Goal: Check status: Check status

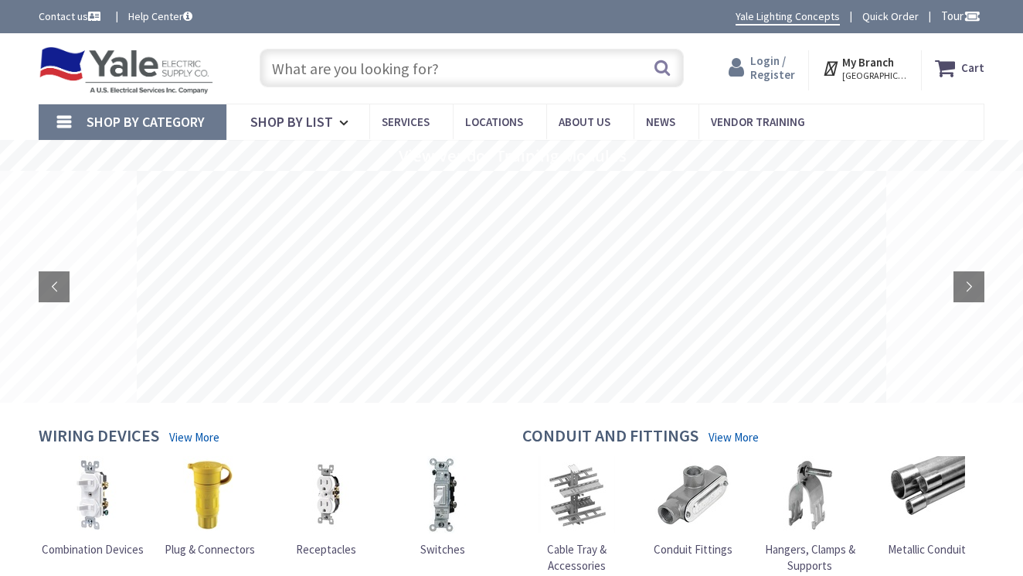
click at [775, 70] on span "Login / Register" at bounding box center [773, 67] width 45 height 29
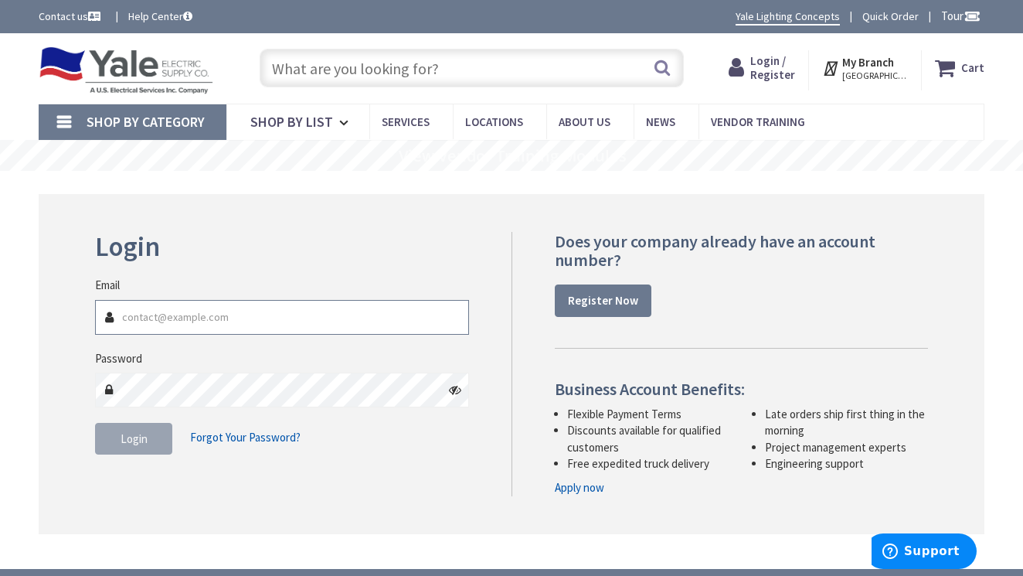
type input "[PERSON_NAME][EMAIL_ADDRESS][DOMAIN_NAME]"
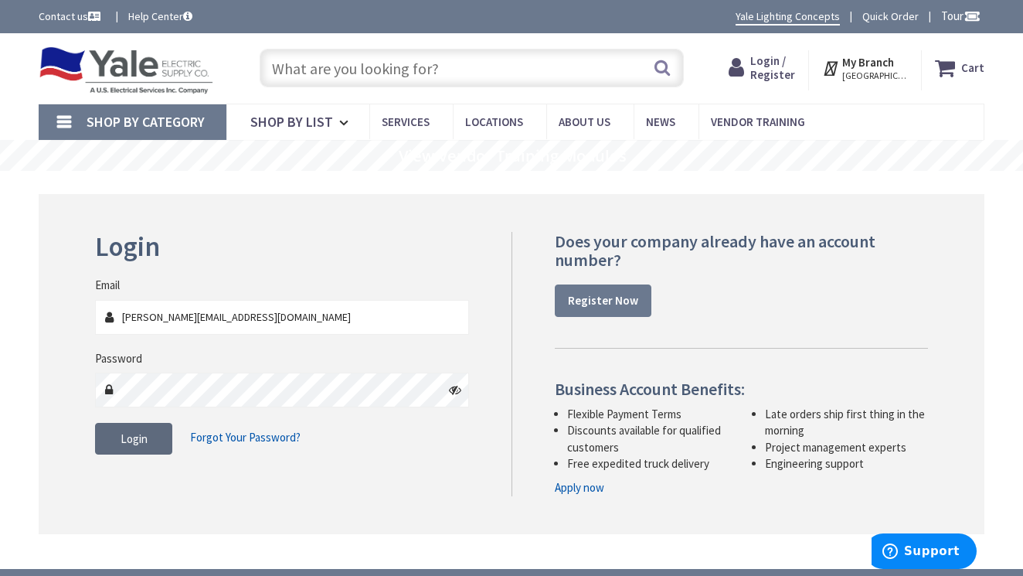
click at [134, 448] on button "Login" at bounding box center [133, 439] width 77 height 32
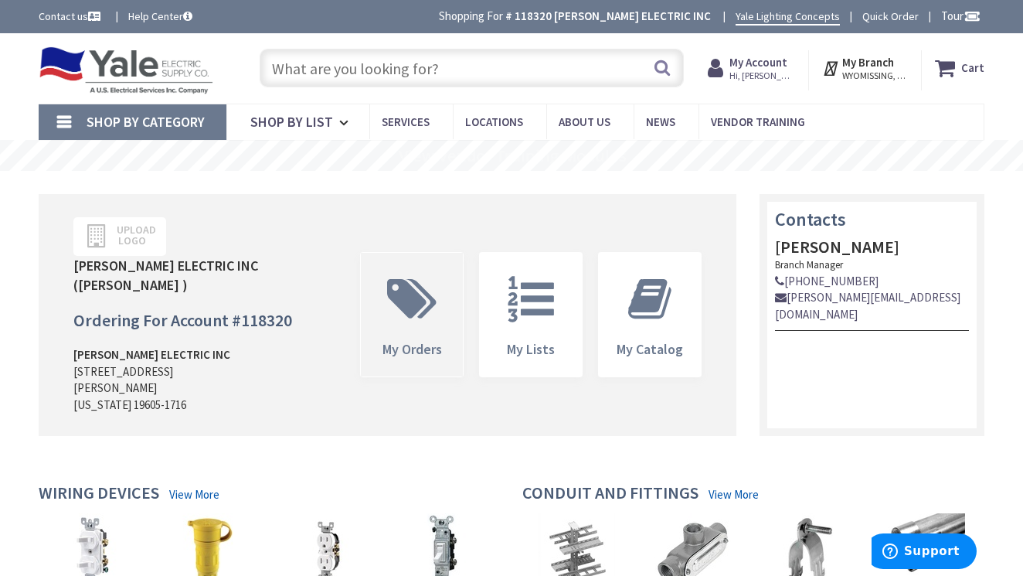
click at [434, 295] on icon at bounding box center [412, 299] width 65 height 46
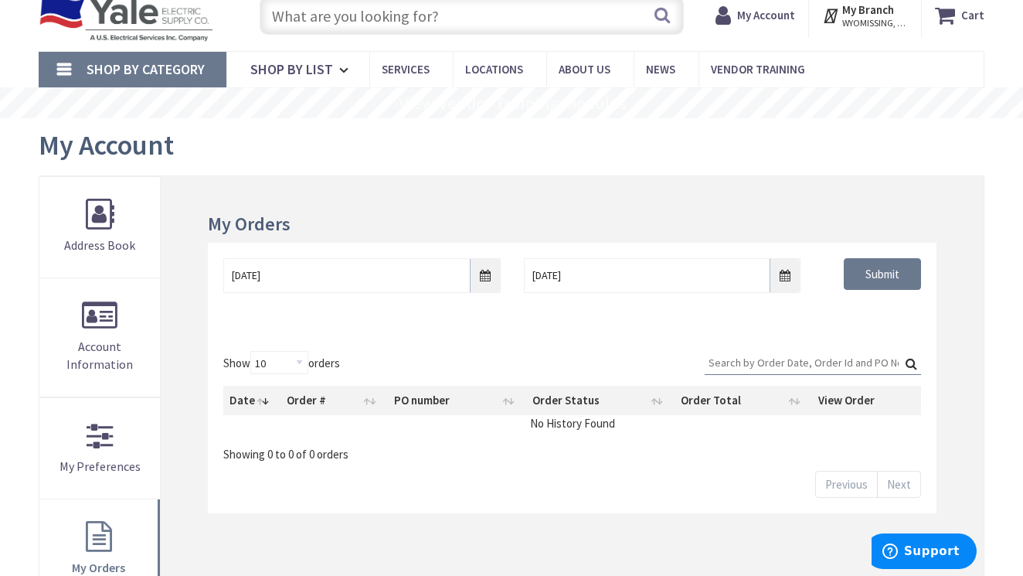
scroll to position [54, 0]
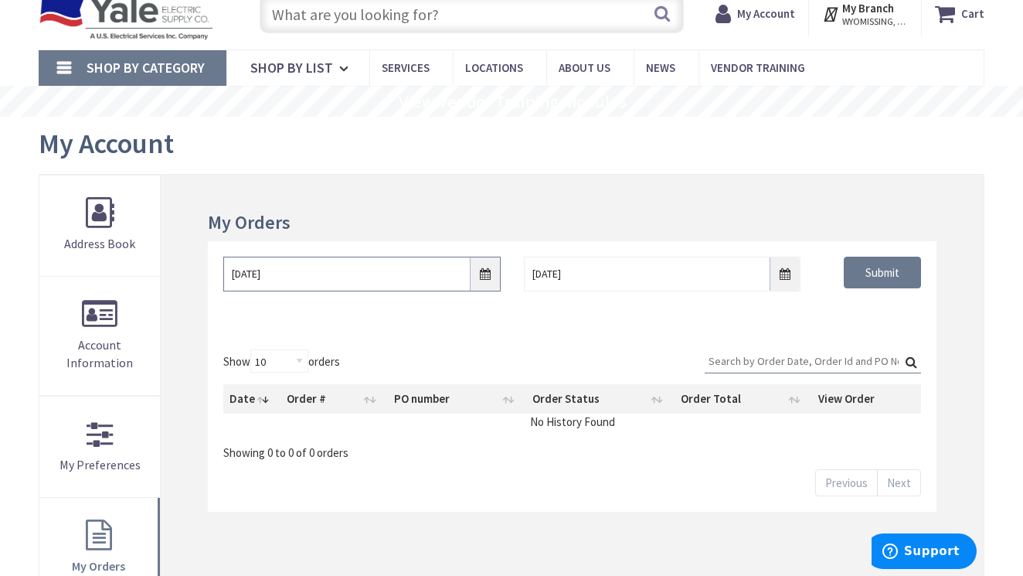
click at [487, 276] on input "8/30/2025" at bounding box center [361, 274] width 277 height 35
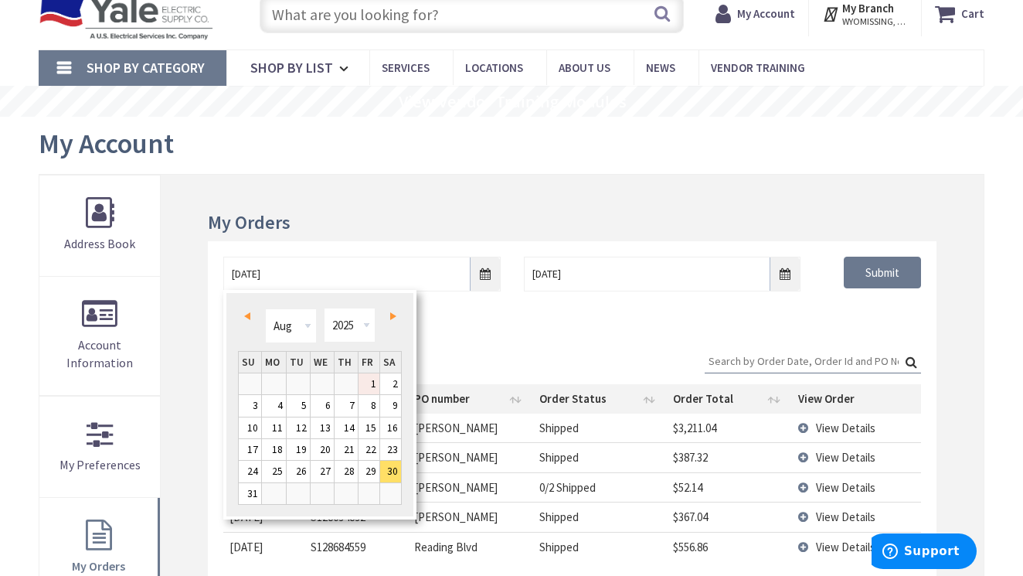
click at [373, 382] on link "1" at bounding box center [369, 383] width 21 height 21
type input "08/01/2025"
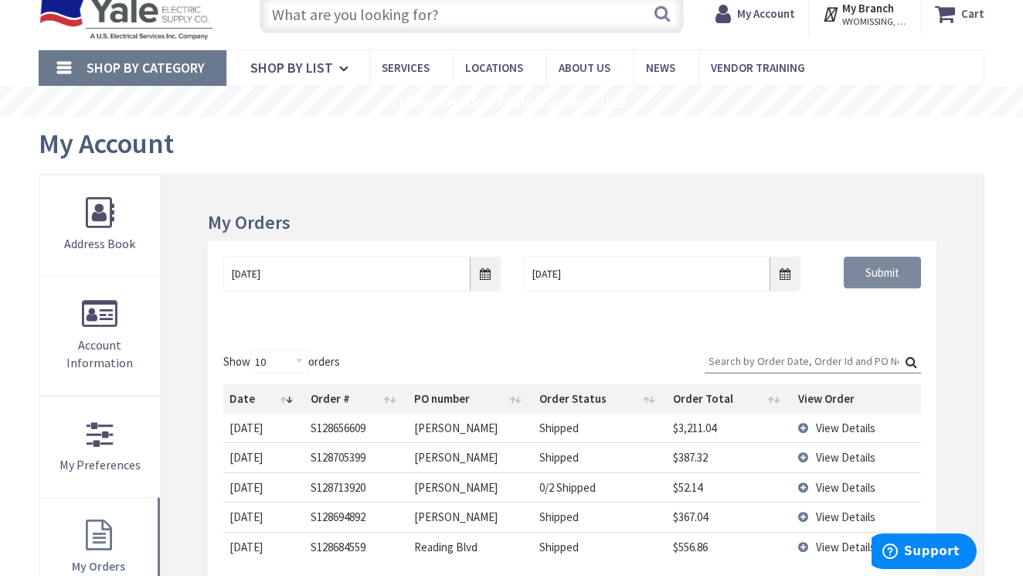
click at [876, 273] on input "Submit" at bounding box center [882, 273] width 77 height 32
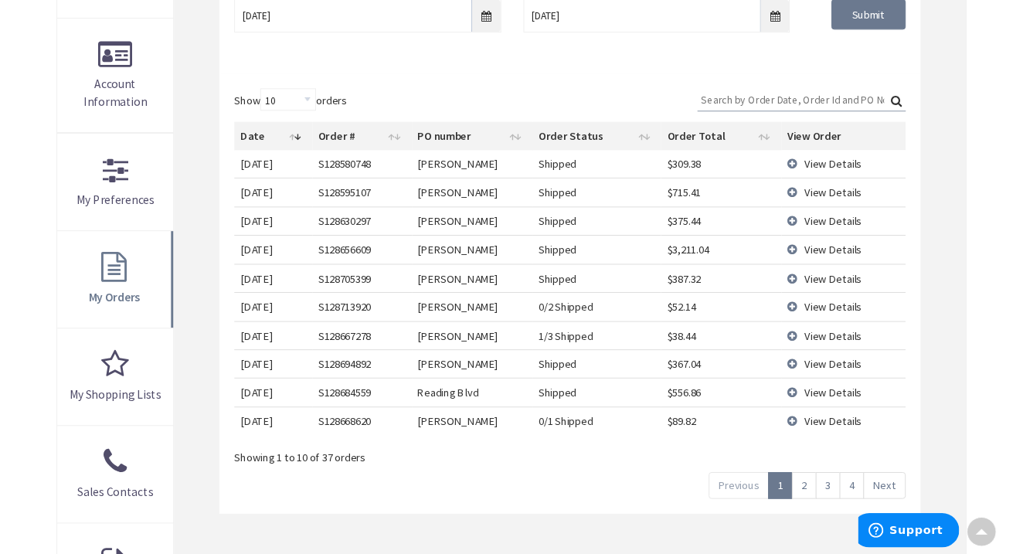
scroll to position [313, 0]
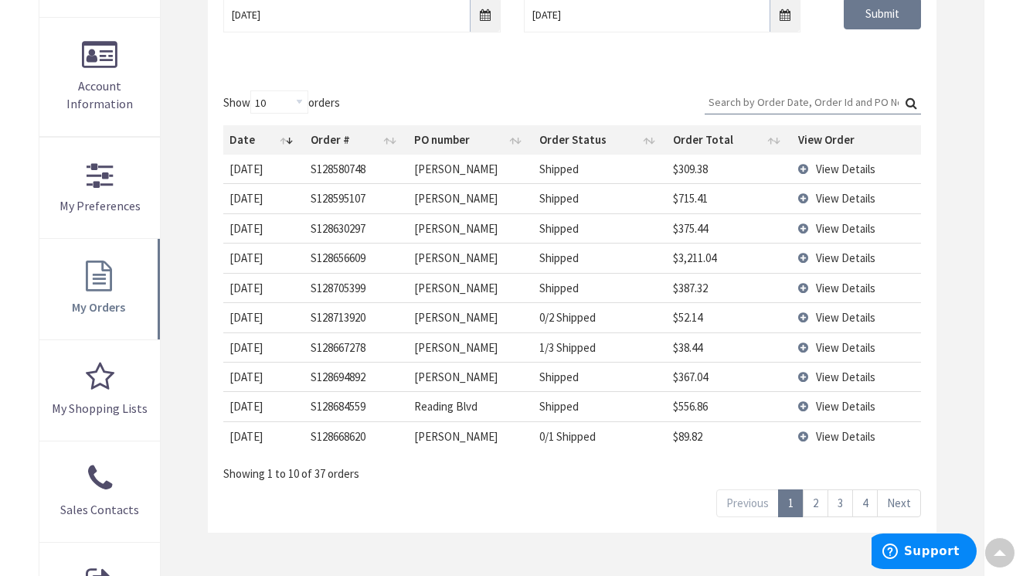
click at [818, 500] on link "2" at bounding box center [816, 502] width 26 height 27
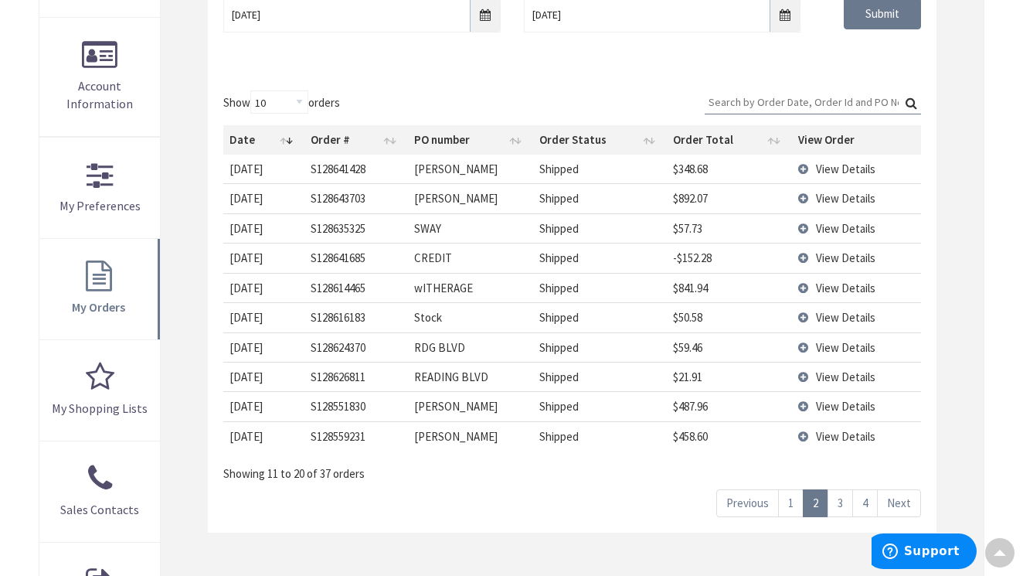
click at [845, 495] on link "3" at bounding box center [841, 502] width 26 height 27
click at [830, 314] on span "View Details" at bounding box center [846, 317] width 60 height 15
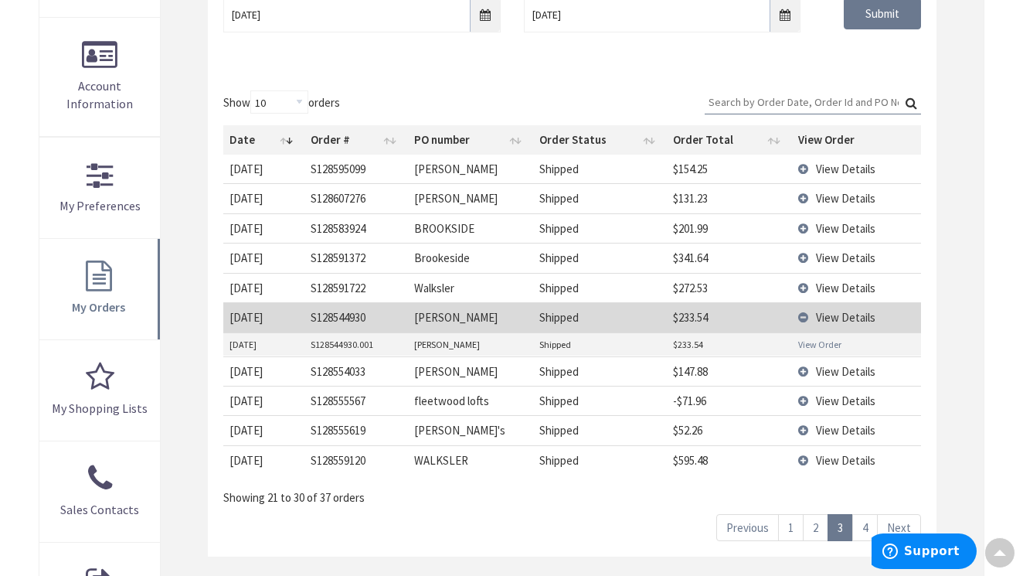
click at [804, 339] on link "View Order" at bounding box center [819, 344] width 43 height 13
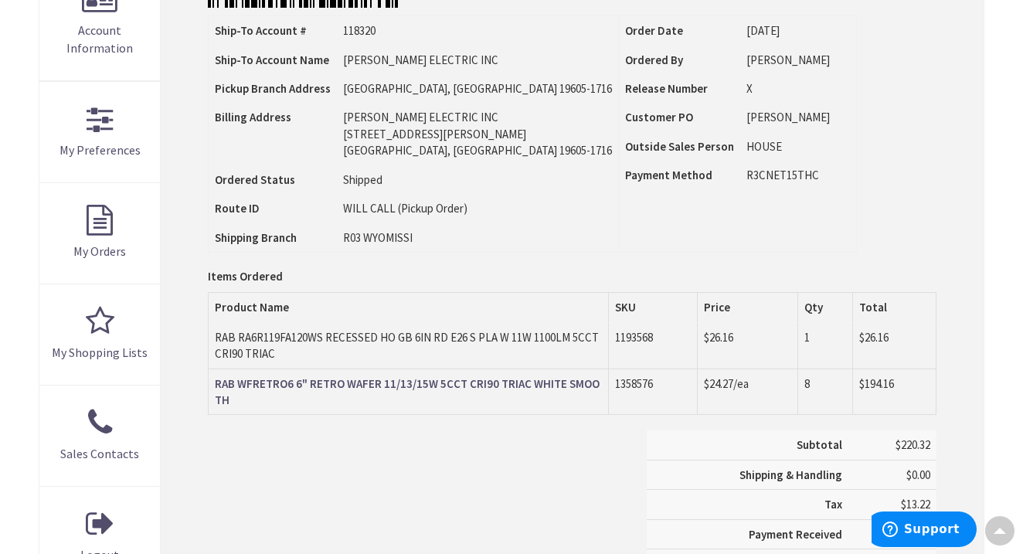
scroll to position [373, 0]
